Goal: Task Accomplishment & Management: Use online tool/utility

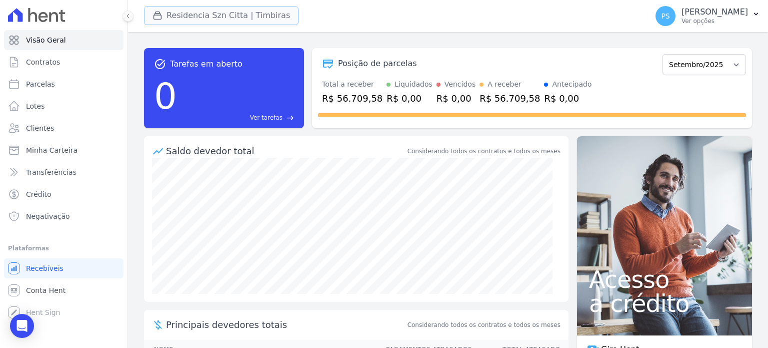
click at [210, 18] on button "Residencia Szn Citta | Timbiras" at bounding box center [221, 15] width 155 height 19
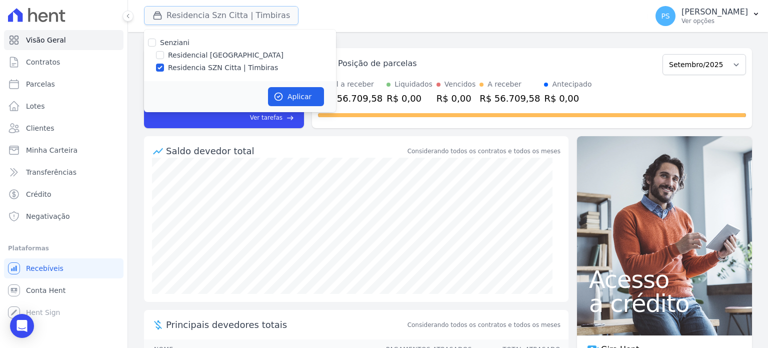
click at [214, 10] on button "Residencia Szn Citta | Timbiras" at bounding box center [221, 15] width 155 height 19
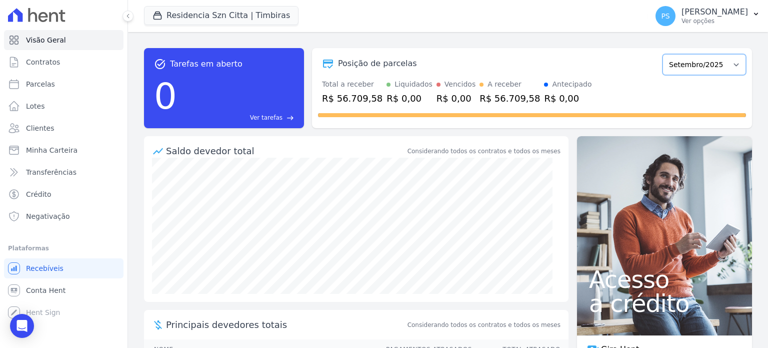
click at [730, 65] on select "Junho/2025 Julho/2025 Agosto/2025 Setembro/2025 Outubro/2025 Novembro/2025 Deze…" at bounding box center [705, 64] width 84 height 21
click at [732, 9] on p "[PERSON_NAME]" at bounding box center [715, 12] width 67 height 10
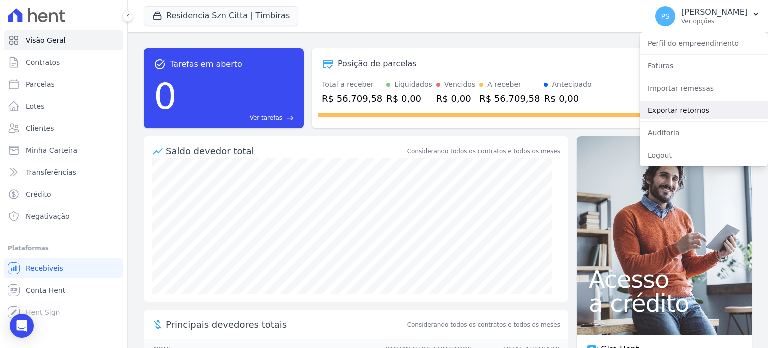
click at [672, 107] on link "Exportar retornos" at bounding box center [704, 110] width 128 height 18
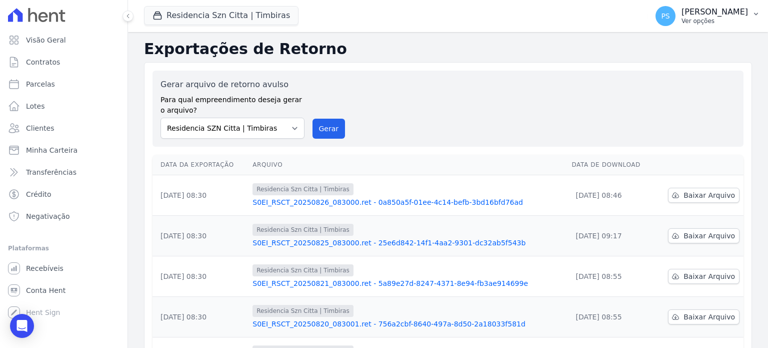
click at [748, 15] on button "PS Paula Silva Ver opções" at bounding box center [708, 16] width 121 height 28
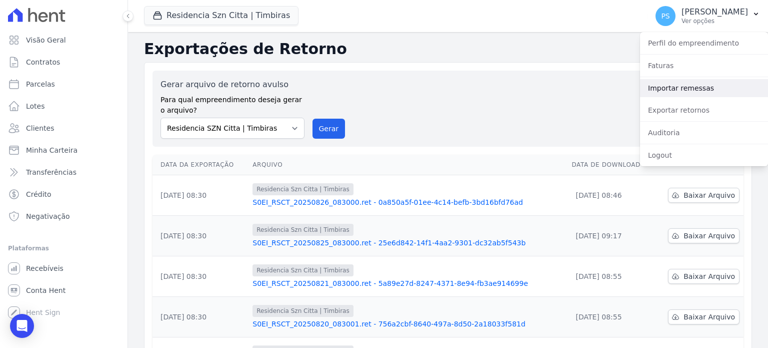
click at [685, 88] on link "Importar remessas" at bounding box center [704, 88] width 128 height 18
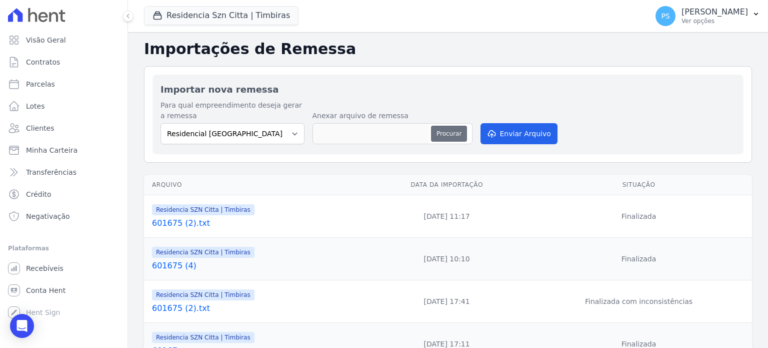
click at [448, 133] on button "Procurar" at bounding box center [449, 134] width 36 height 16
click at [442, 131] on button "Procurar" at bounding box center [449, 134] width 36 height 16
type input "601675 (5).txt"
click at [532, 133] on button "Enviar Arquivo" at bounding box center [519, 133] width 77 height 21
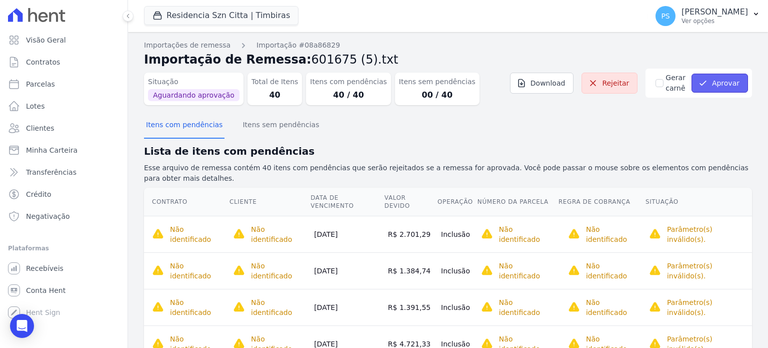
click at [714, 86] on button "Aprovar" at bounding box center [720, 83] width 57 height 19
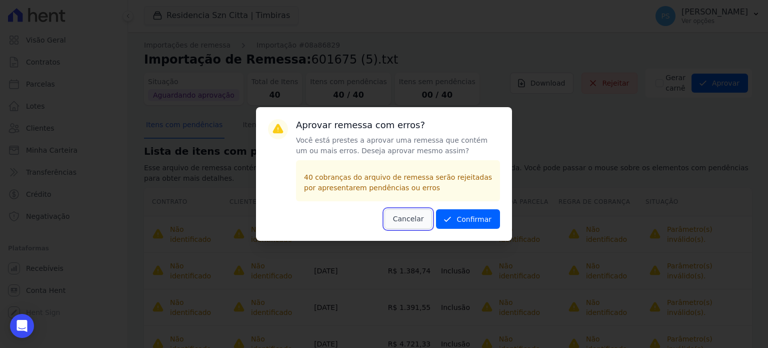
click at [404, 217] on button "Cancelar" at bounding box center [409, 219] width 48 height 20
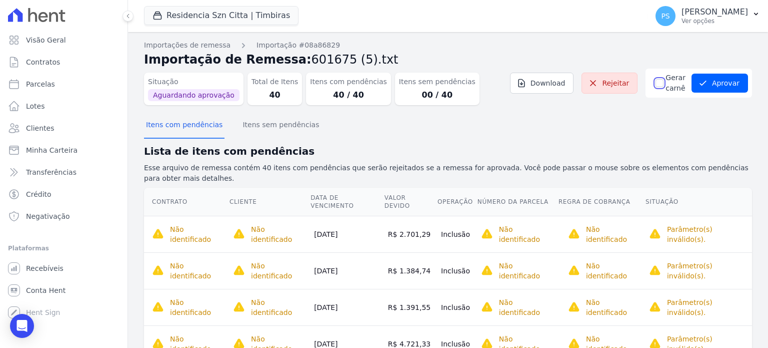
click at [656, 84] on input "Gerar carnê" at bounding box center [660, 83] width 8 height 8
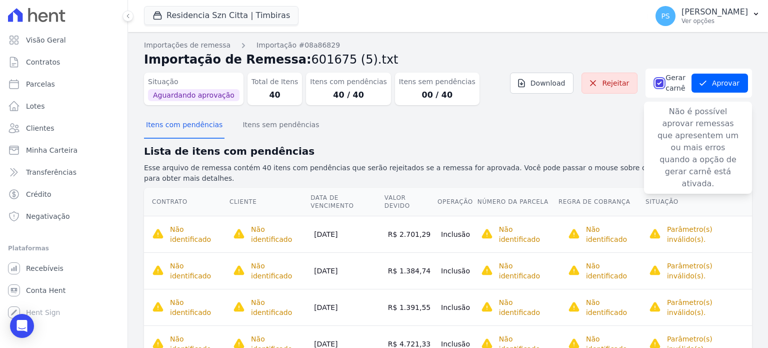
click at [656, 83] on input "Gerar carnê" at bounding box center [660, 83] width 8 height 8
checkbox input "false"
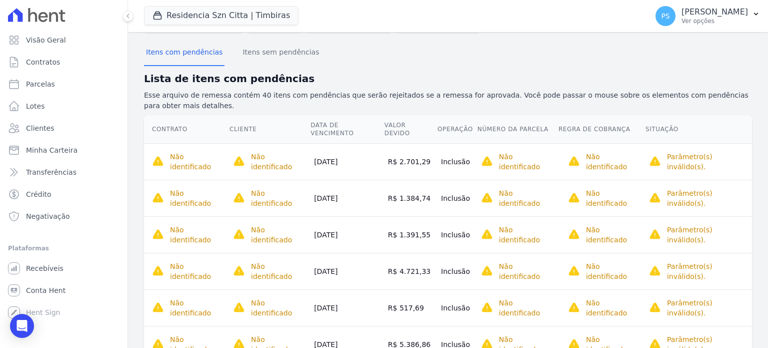
scroll to position [50, 0]
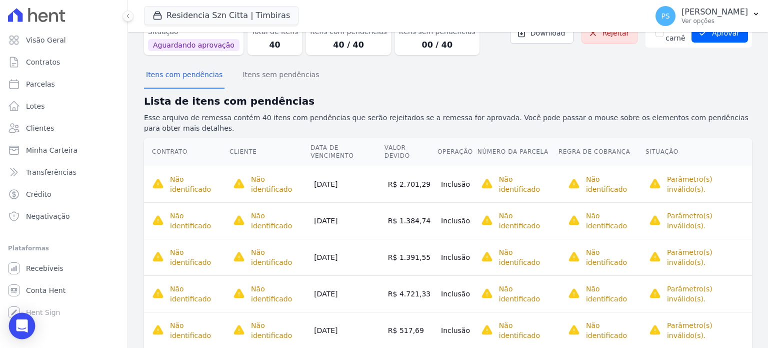
click at [22, 328] on icon "Open Intercom Messenger" at bounding box center [22, 325] width 13 height 13
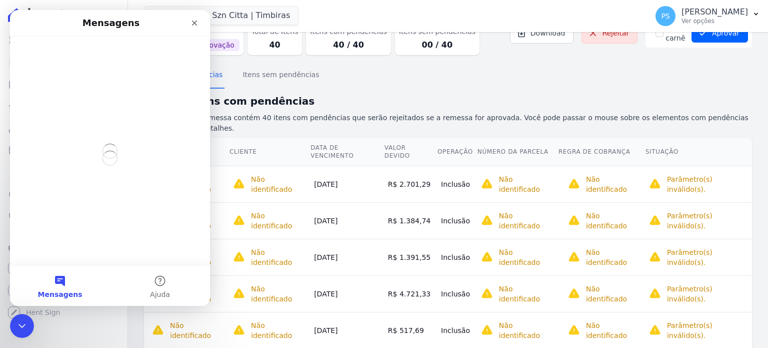
scroll to position [0, 0]
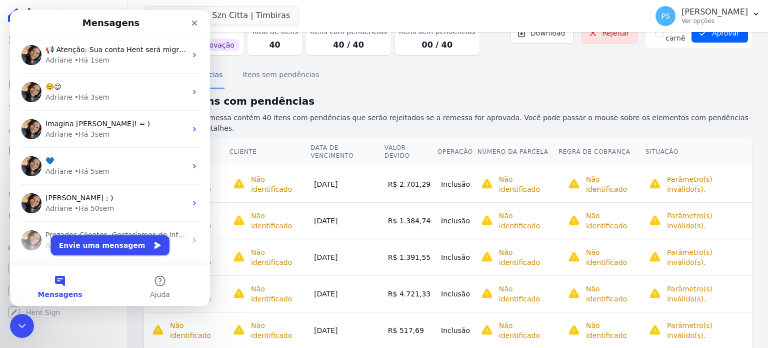
click at [130, 242] on button "Envie uma mensagem" at bounding box center [110, 245] width 119 height 20
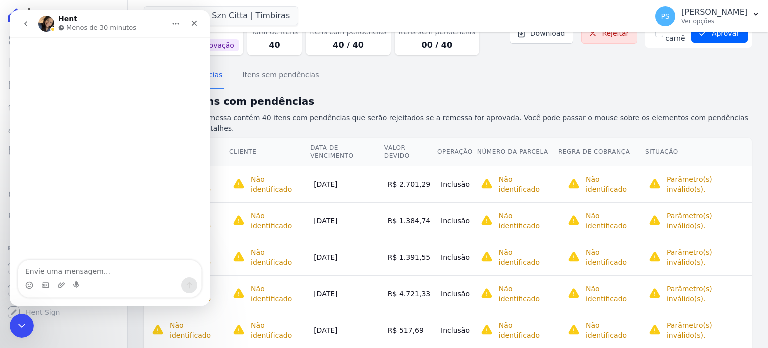
click at [106, 272] on textarea "Envie uma mensagem..." at bounding box center [110, 268] width 183 height 17
type textarea "Boa tarde."
type textarea "Tudo"
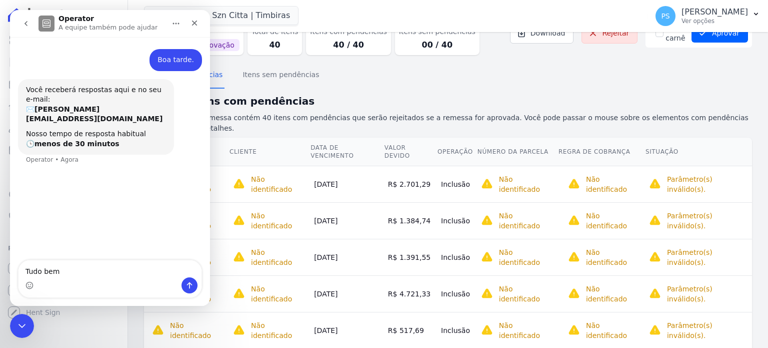
type textarea "Tudo bem?"
type textarea "Tentei subir o arquivo remessa mas apresentou erro, poderia verificar."
